Goal: Transaction & Acquisition: Download file/media

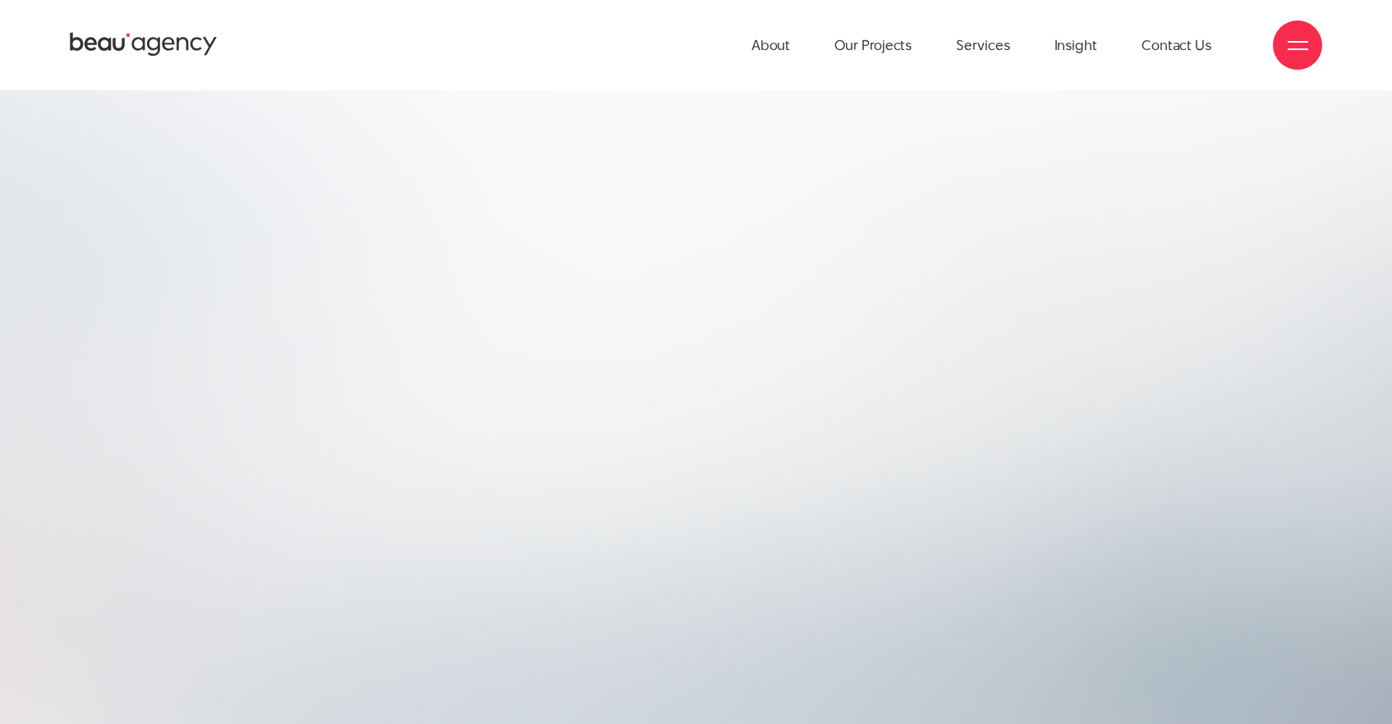
scroll to position [231, 0]
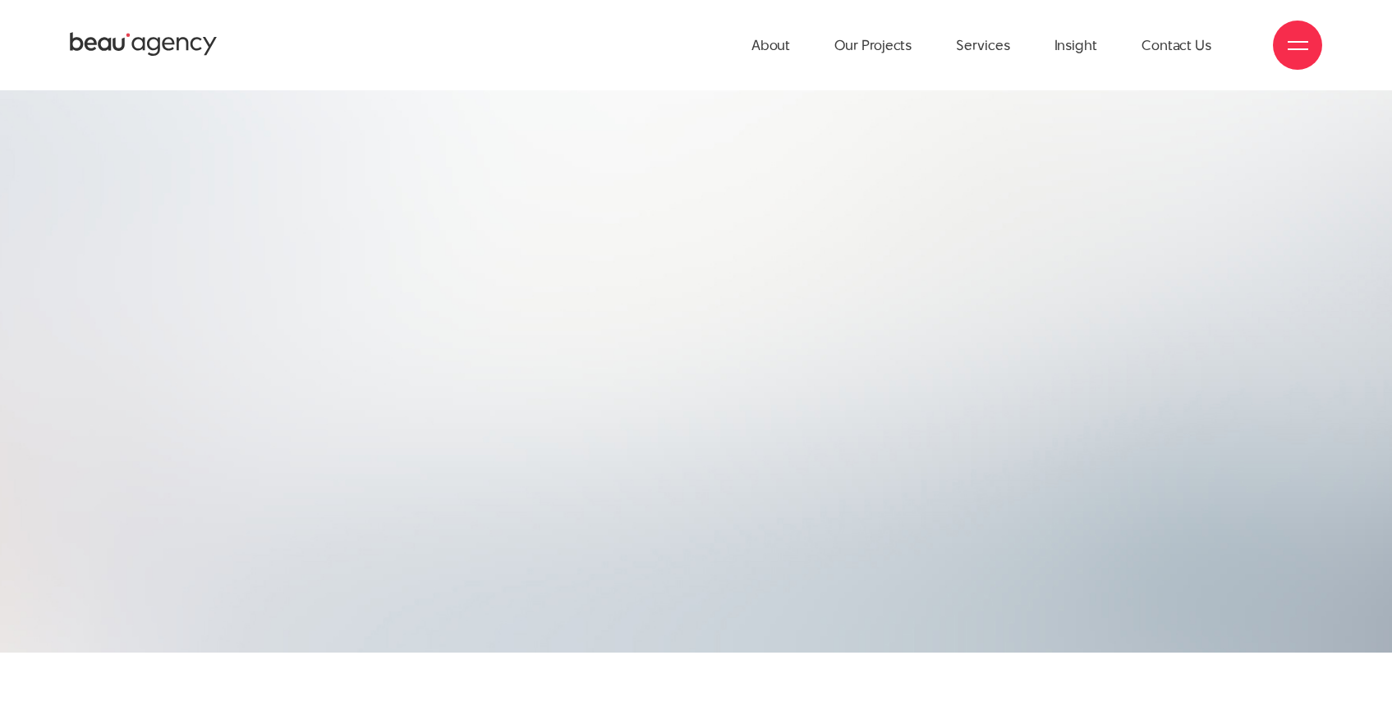
click at [1189, 246] on h2 "technology." at bounding box center [1047, 223] width 600 height 123
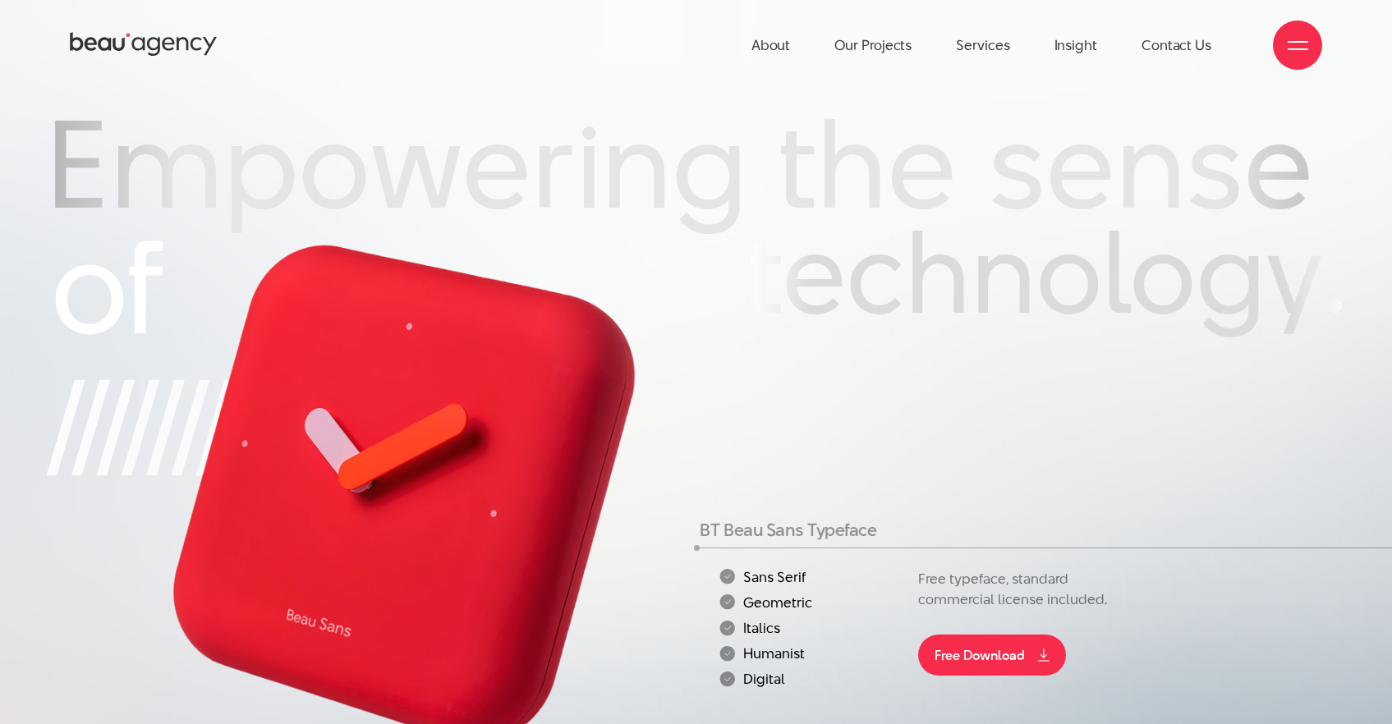
scroll to position [13, 0]
drag, startPoint x: 763, startPoint y: 522, endPoint x: 798, endPoint y: 592, distance: 78.2
click at [798, 592] on ul "Sans Serif" at bounding box center [805, 627] width 210 height 118
click at [796, 671] on li "Digital" at bounding box center [814, 679] width 191 height 16
drag, startPoint x: 729, startPoint y: 582, endPoint x: 731, endPoint y: 476, distance: 106.8
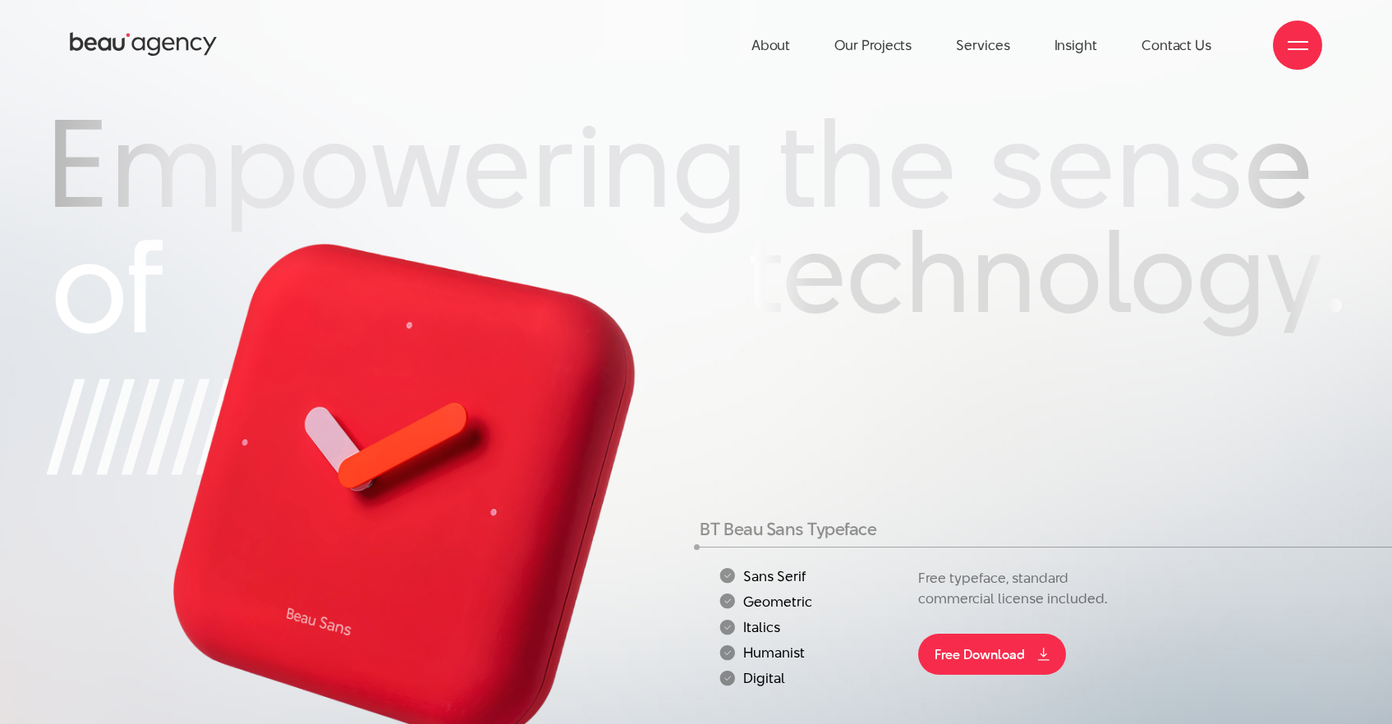
click at [731, 521] on div "BT Beau Sans Typeface Sans Serif" at bounding box center [914, 605] width 428 height 169
click at [765, 646] on li "Humanist" at bounding box center [814, 654] width 191 height 16
drag, startPoint x: 754, startPoint y: 599, endPoint x: 864, endPoint y: 604, distance: 110.2
click at [863, 604] on div "Sans Serif" at bounding box center [805, 629] width 218 height 122
click at [864, 604] on div "Sans Serif" at bounding box center [805, 629] width 218 height 122
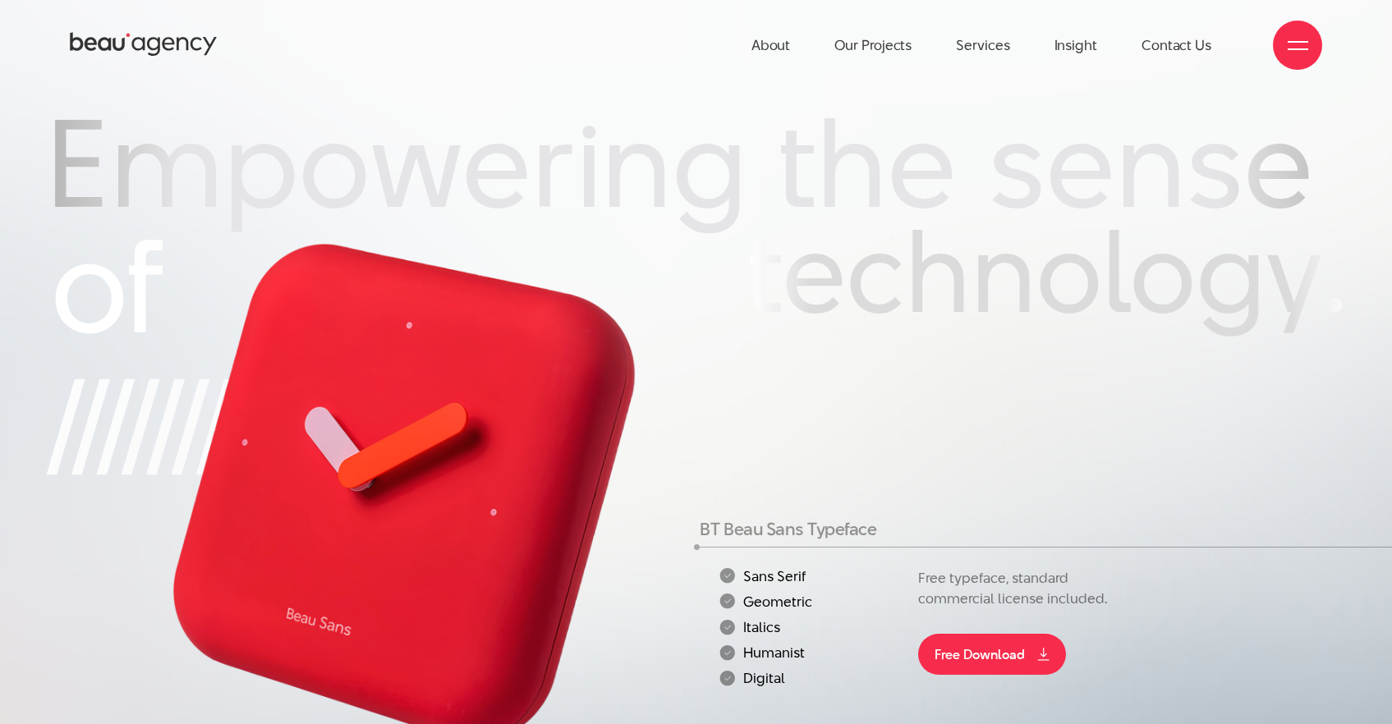
drag, startPoint x: 799, startPoint y: 597, endPoint x: 747, endPoint y: 497, distance: 112.8
click at [747, 568] on ul "Sans Serif" at bounding box center [805, 627] width 210 height 118
click at [747, 568] on li "Sans Serif" at bounding box center [814, 576] width 191 height 16
click at [833, 521] on div "BT Beau Sans Typeface Sans Serif" at bounding box center [914, 605] width 428 height 169
drag, startPoint x: 823, startPoint y: 489, endPoint x: 825, endPoint y: 590, distance: 101.0
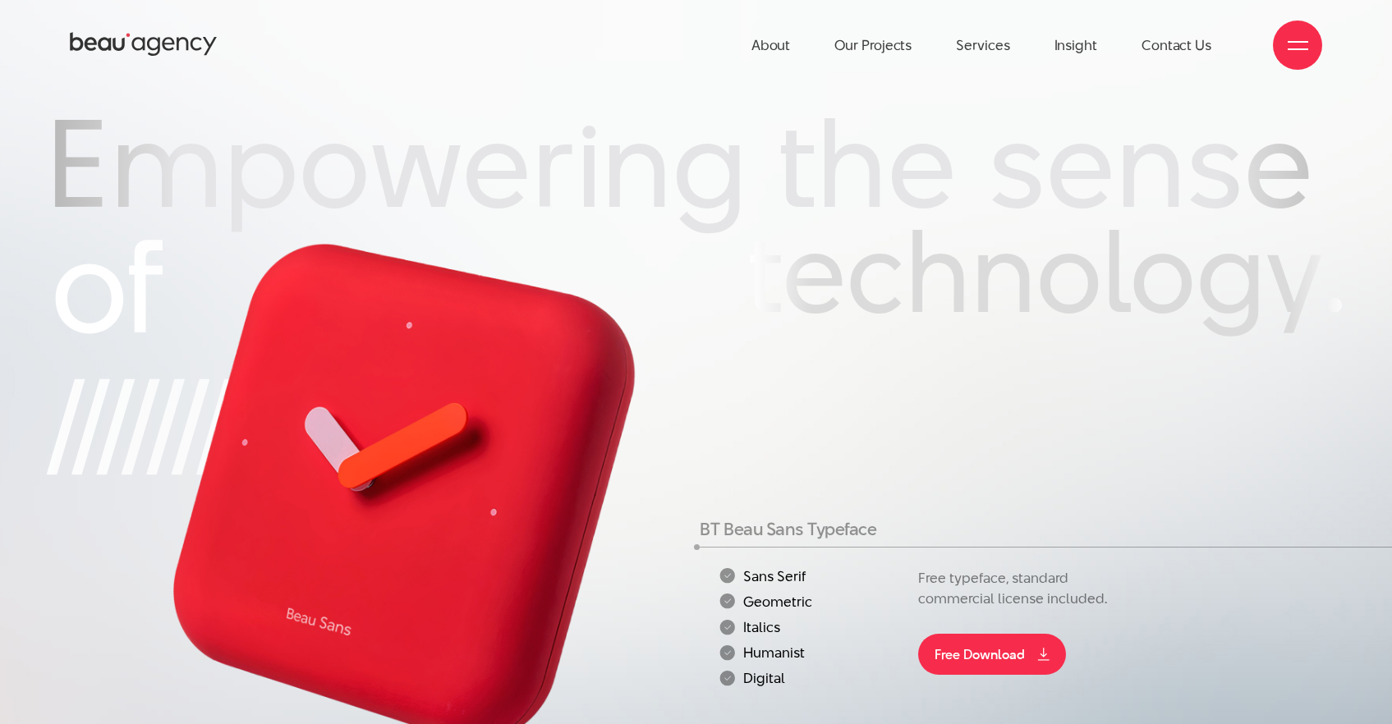
click at [834, 604] on div "Sans Serif" at bounding box center [805, 629] width 218 height 122
click at [792, 521] on div "BT Beau Sans Typeface Sans Serif" at bounding box center [914, 605] width 428 height 169
click at [981, 634] on link "Free Download" at bounding box center [992, 654] width 148 height 41
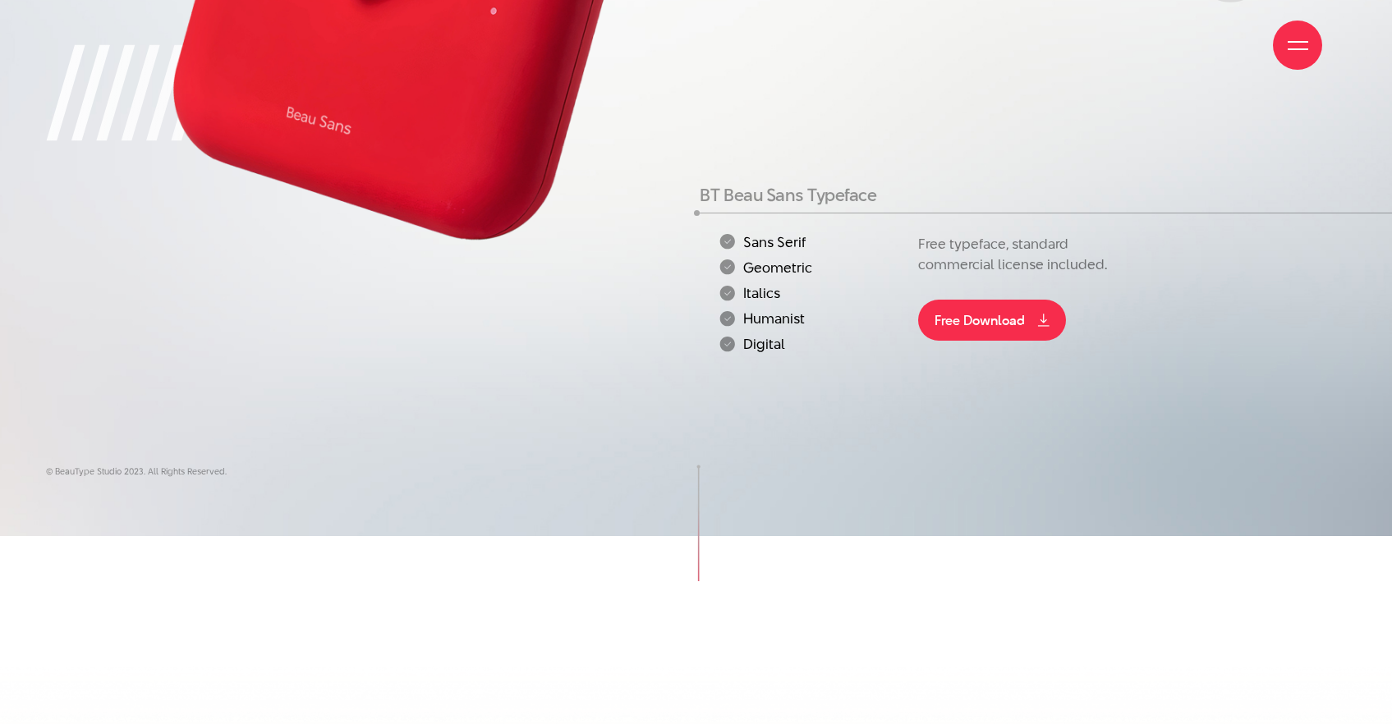
scroll to position [347, 0]
drag, startPoint x: 742, startPoint y: 287, endPoint x: 749, endPoint y: 255, distance: 32.1
click at [742, 287] on div "BT Beau Sans Typeface Sans Serif" at bounding box center [914, 314] width 436 height 255
drag, startPoint x: 749, startPoint y: 250, endPoint x: 732, endPoint y: 264, distance: 22.2
click at [742, 338] on li "Digital" at bounding box center [814, 346] width 191 height 16
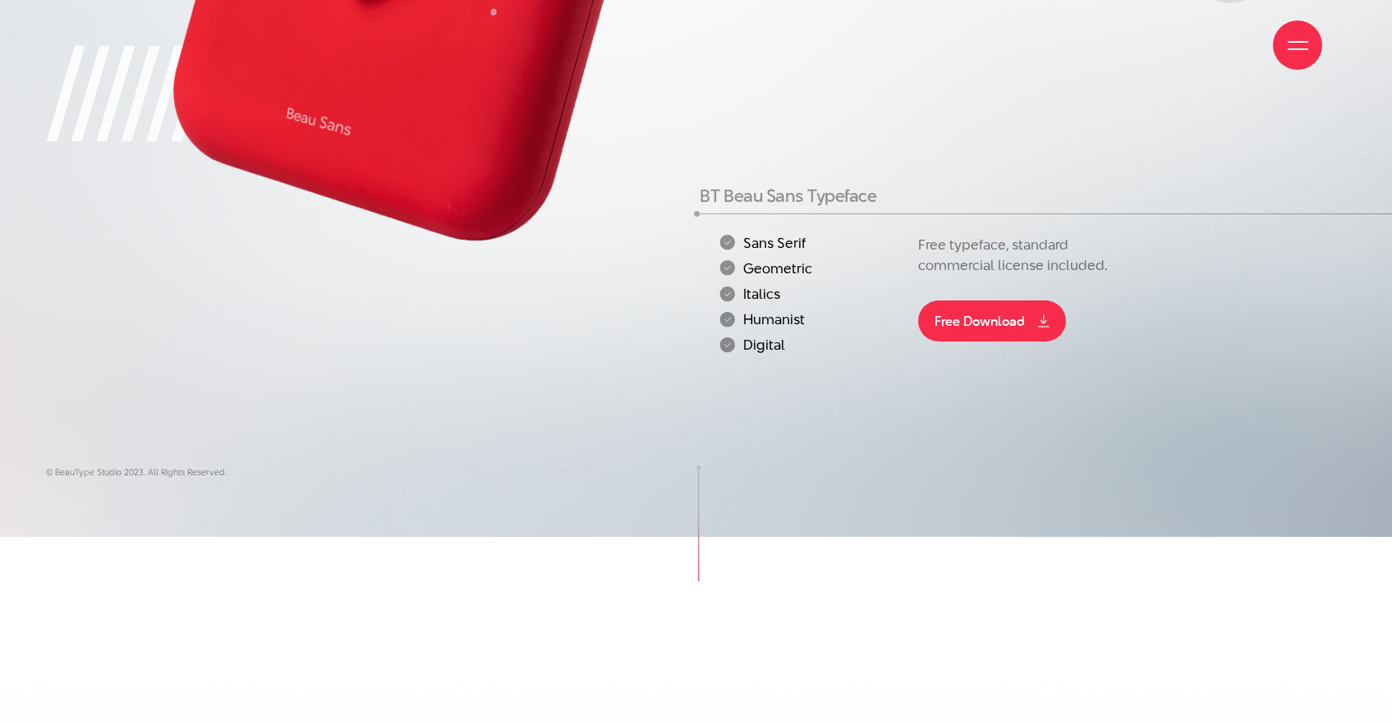
click at [732, 338] on icon at bounding box center [727, 345] width 15 height 15
click at [747, 235] on ul "Sans Serif" at bounding box center [805, 294] width 210 height 118
click at [747, 260] on li "Geometric" at bounding box center [814, 268] width 191 height 16
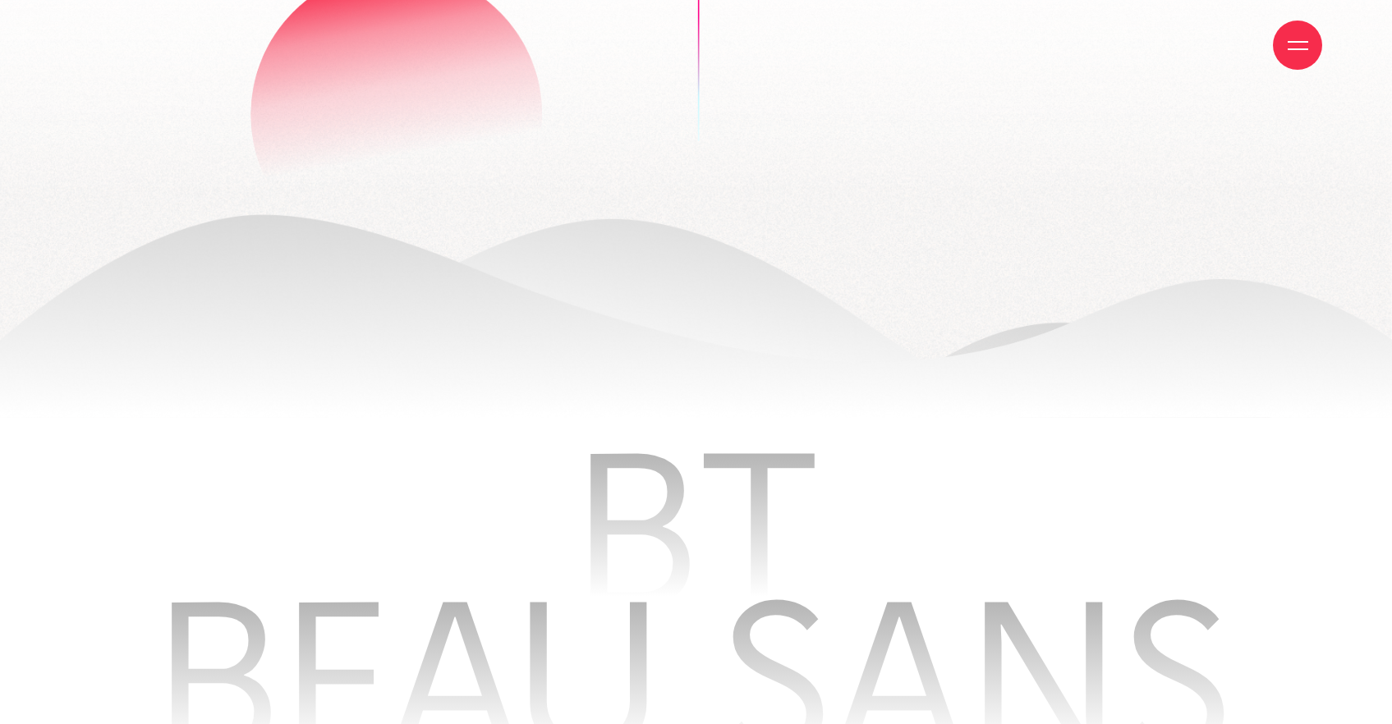
scroll to position [2367, 0]
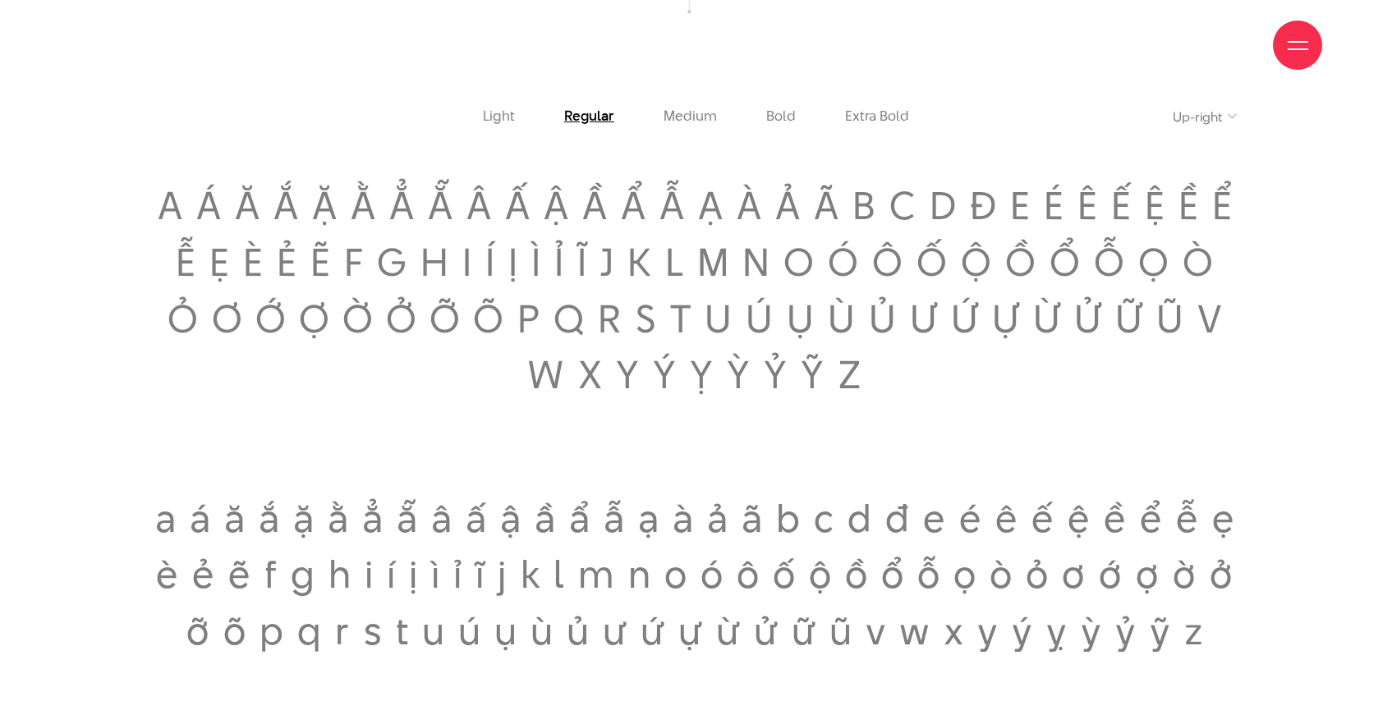
click at [1191, 126] on select "Up-right [GEOGRAPHIC_DATA]" at bounding box center [1205, 116] width 64 height 21
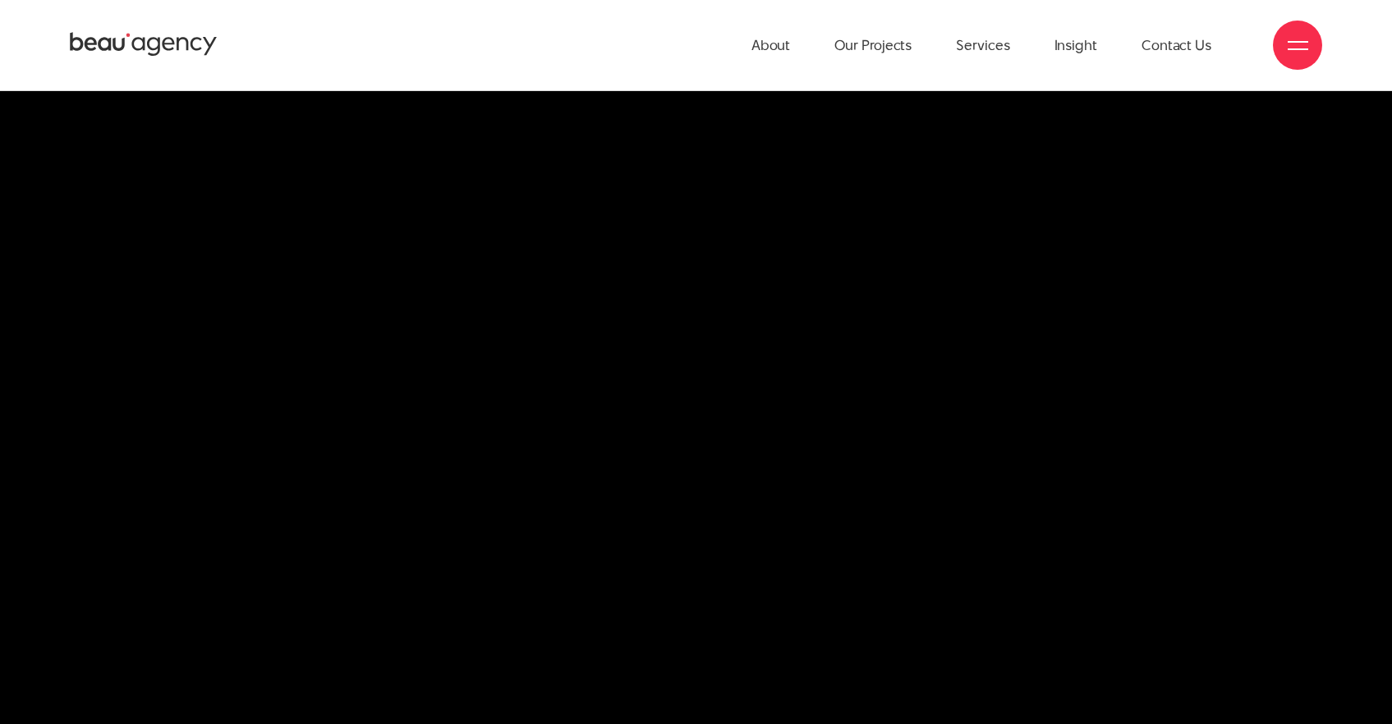
scroll to position [9417, 0]
drag, startPoint x: 165, startPoint y: 215, endPoint x: 316, endPoint y: 393, distance: 233.0
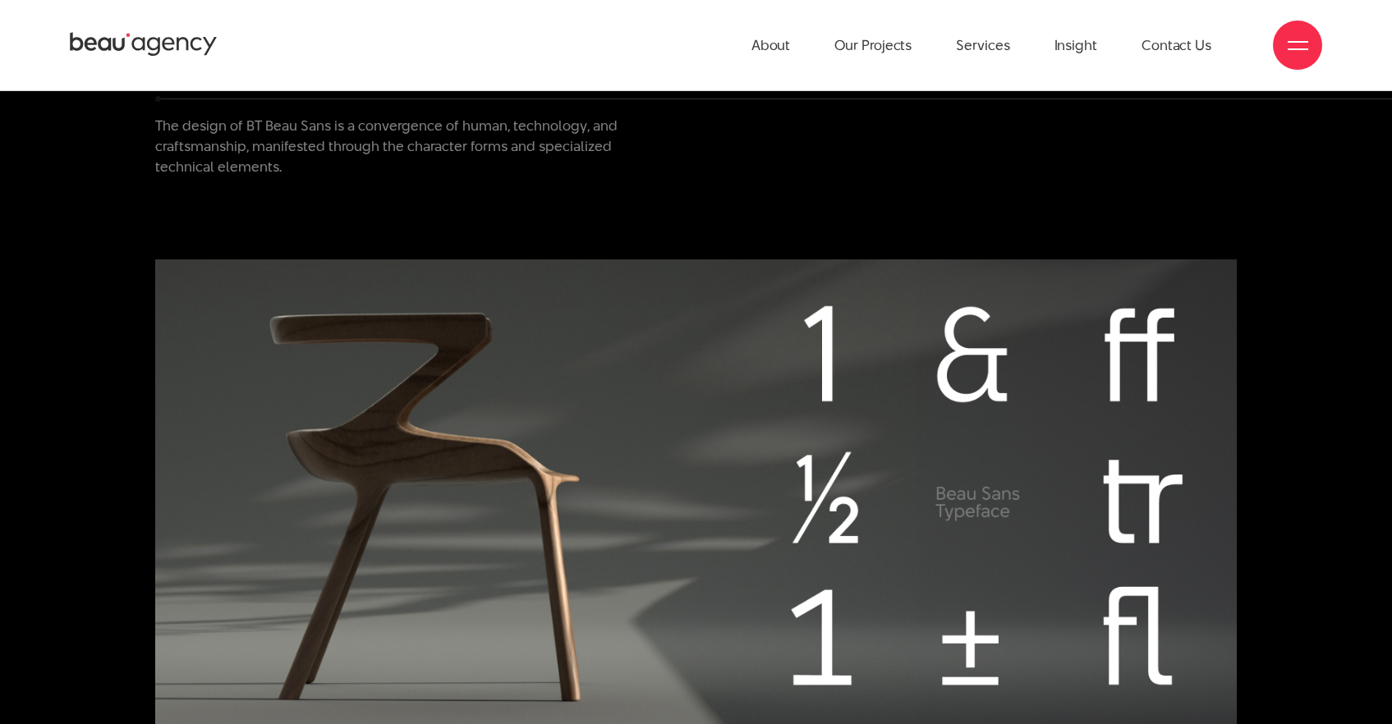
scroll to position [9647, 0]
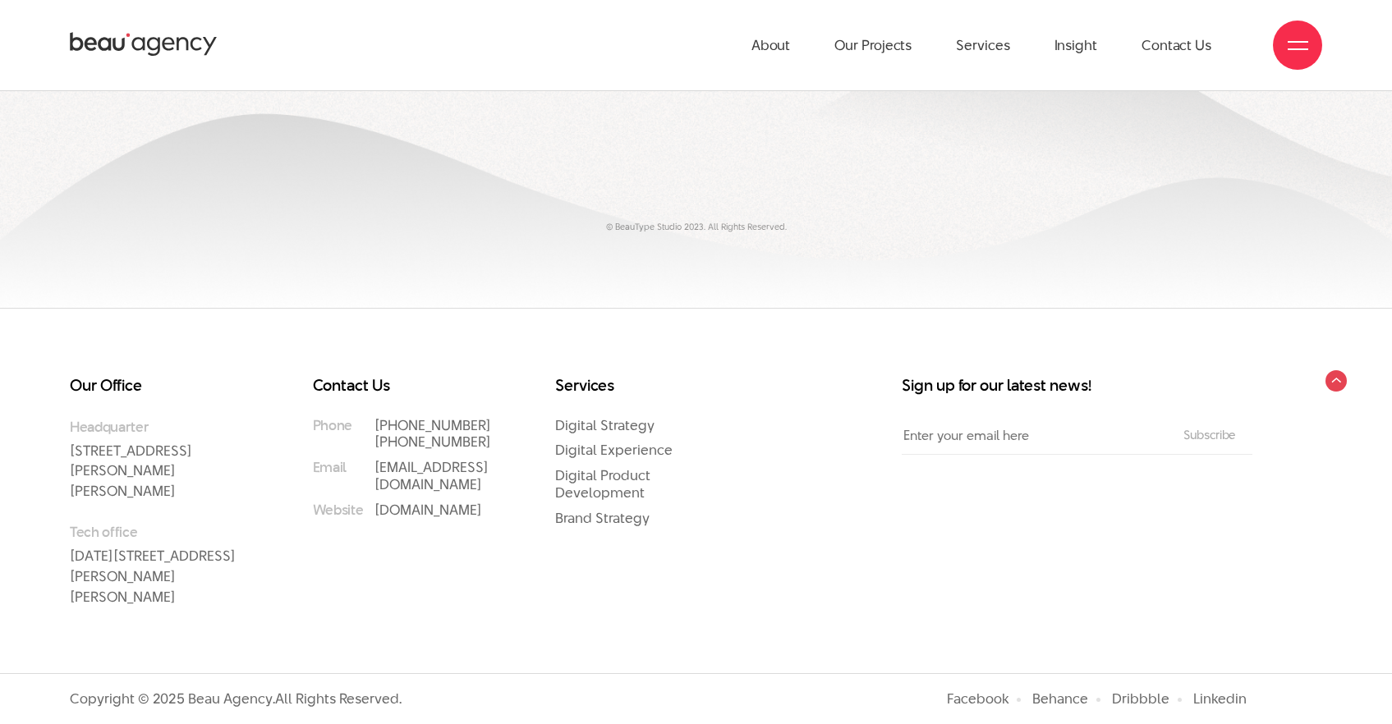
scroll to position [23035, 0]
drag, startPoint x: 601, startPoint y: 338, endPoint x: 856, endPoint y: 336, distance: 254.6
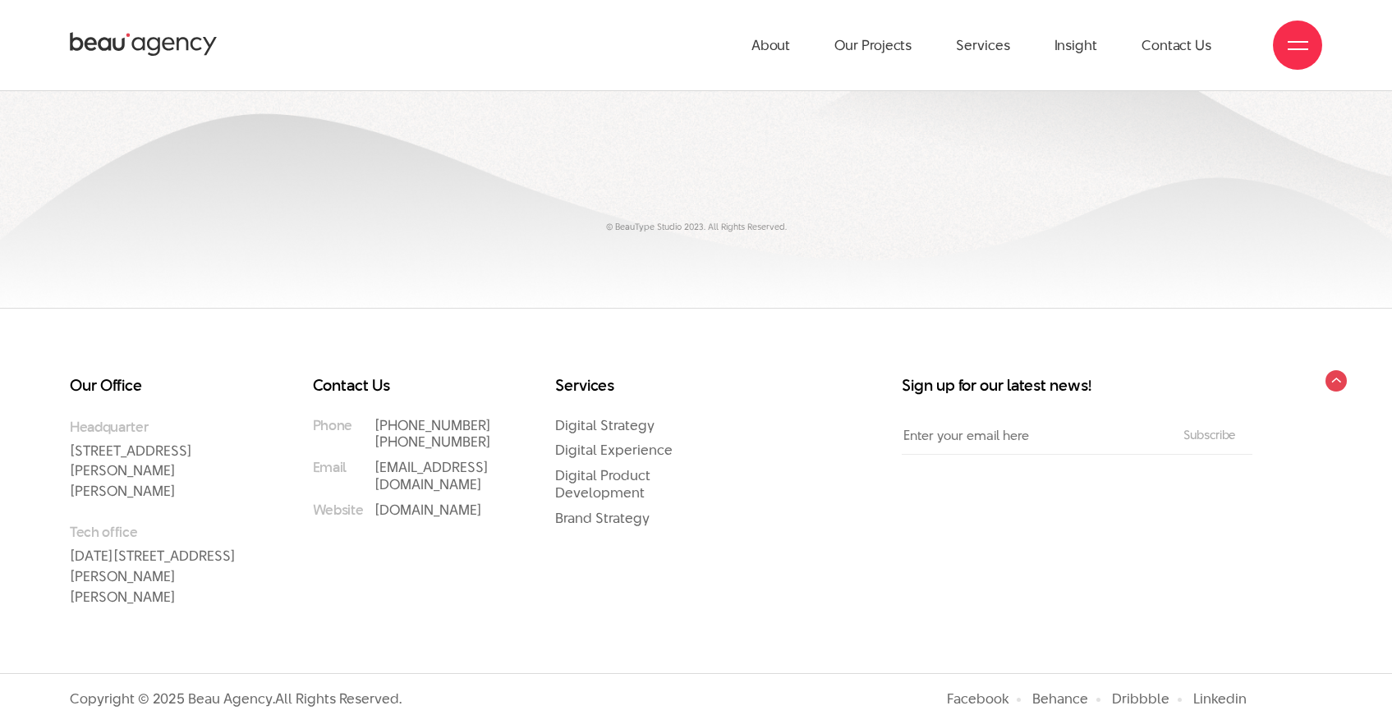
click at [547, 649] on div "Services Digital Strategy Digital Experience Digital Product Development Brand …" at bounding box center [656, 513] width 243 height 271
click at [703, 308] on img at bounding box center [696, 42] width 1392 height 532
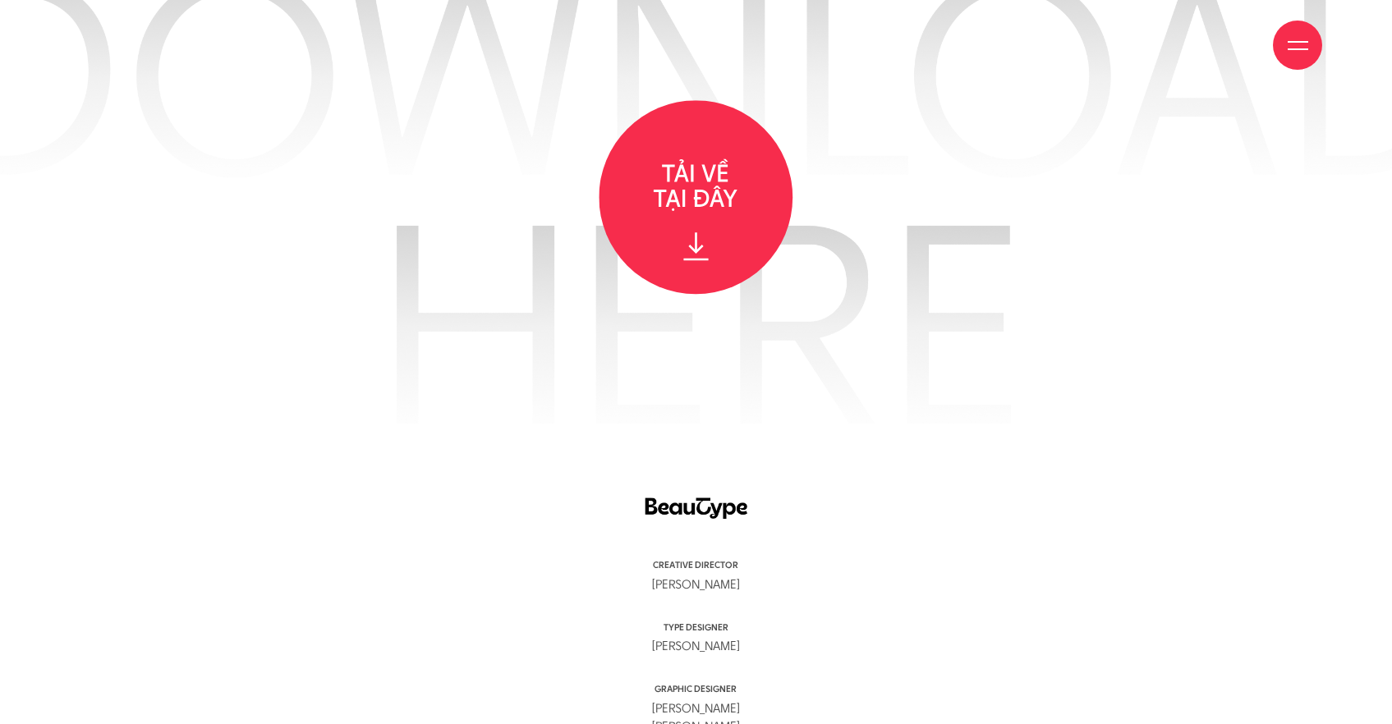
scroll to position [21532, 0]
